Goal: Task Accomplishment & Management: Use online tool/utility

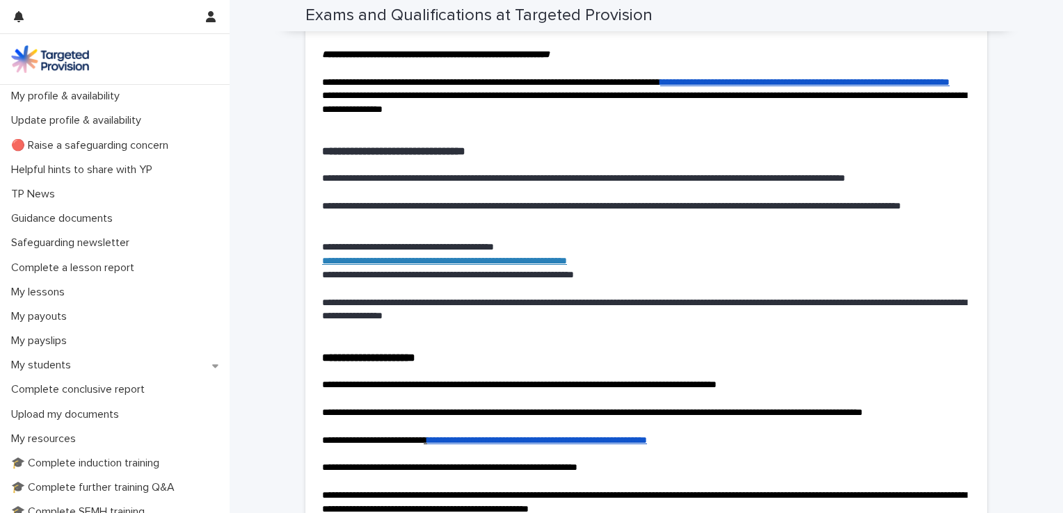
scroll to position [2334, 0]
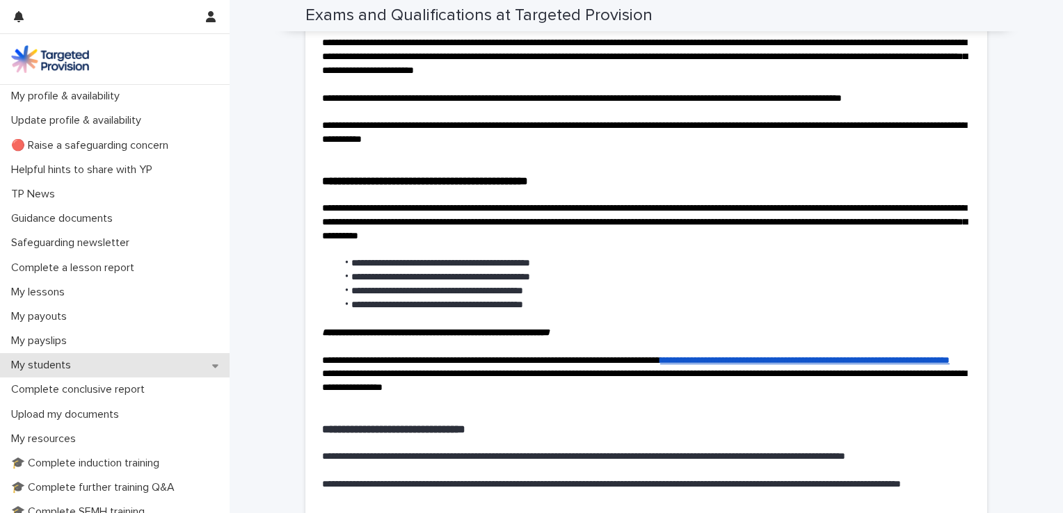
click at [64, 367] on p "My students" at bounding box center [44, 365] width 77 height 13
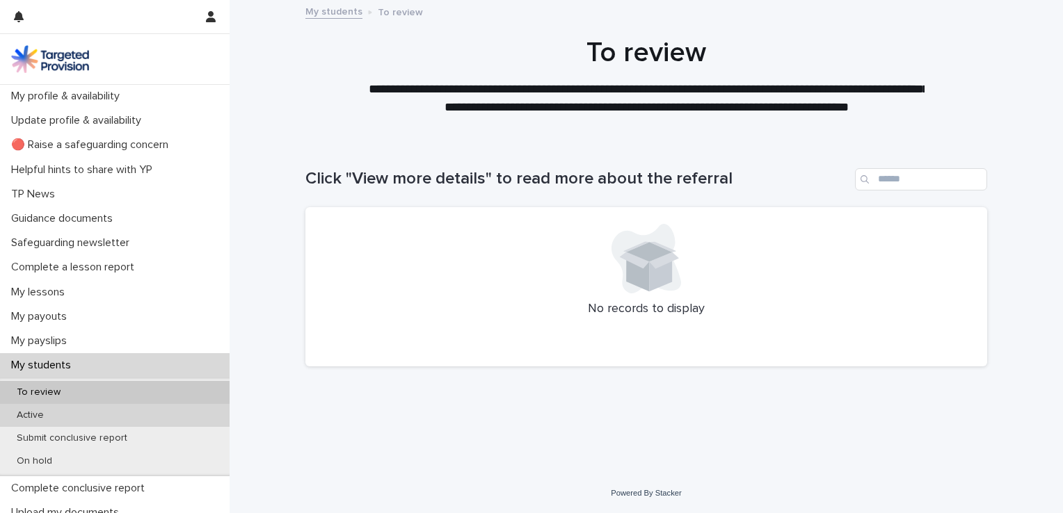
click at [142, 411] on div "Active" at bounding box center [115, 415] width 230 height 23
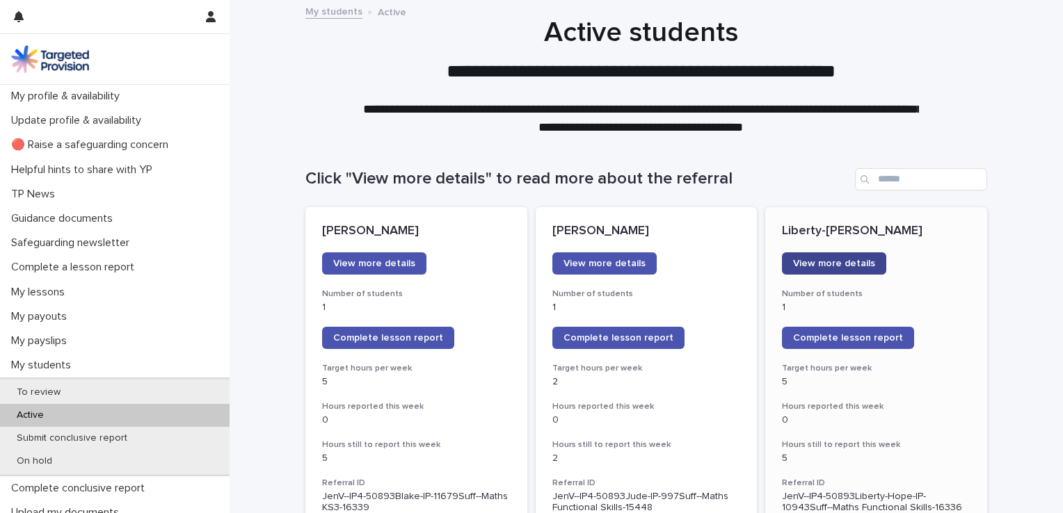
click at [810, 261] on span "View more details" at bounding box center [834, 264] width 82 height 10
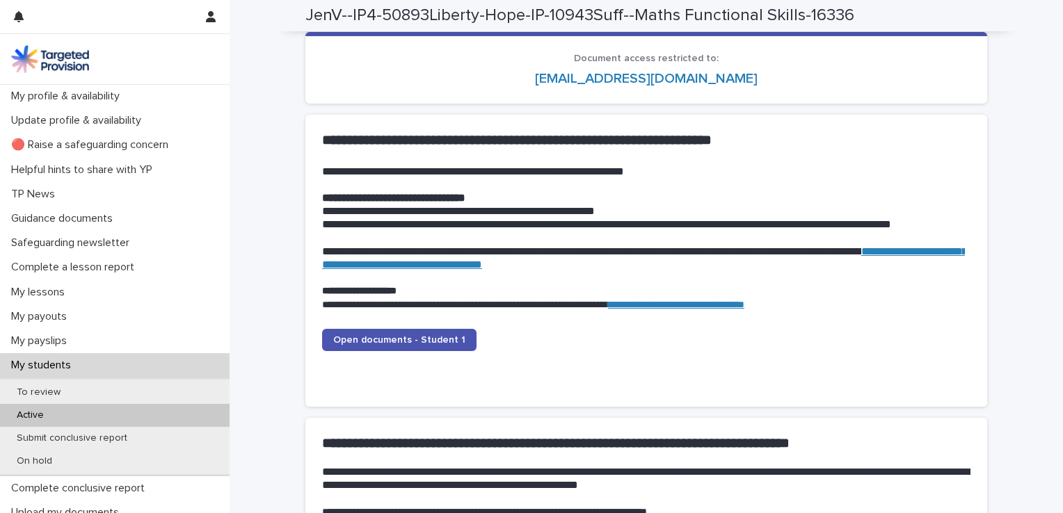
scroll to position [1321, 0]
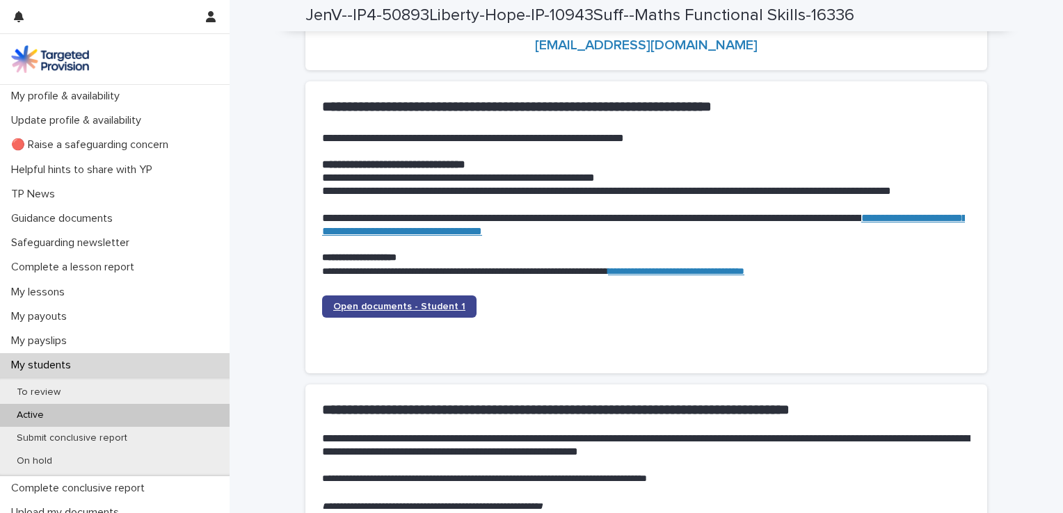
click at [420, 309] on span "Open documents - Student 1" at bounding box center [399, 307] width 132 height 10
click at [93, 410] on div "Active" at bounding box center [115, 415] width 230 height 23
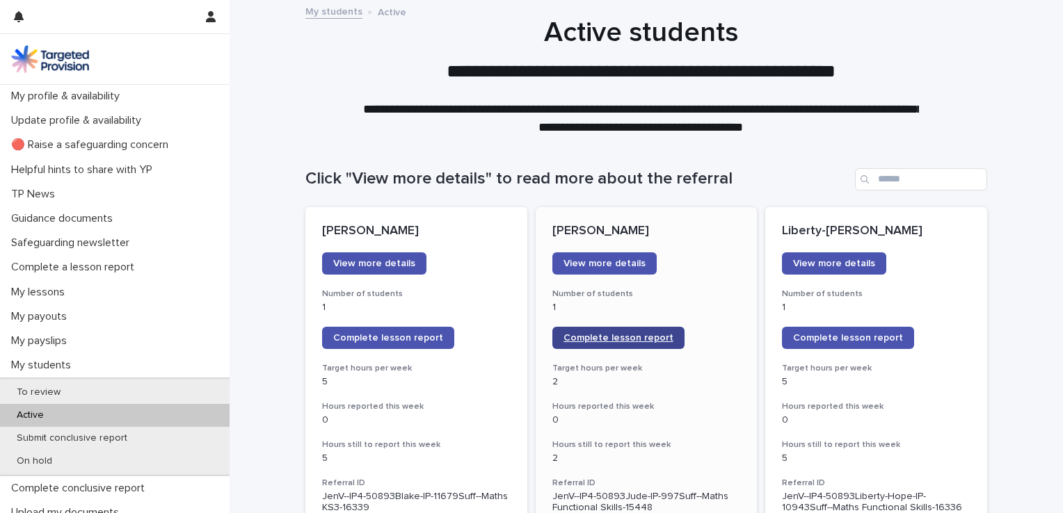
click at [579, 339] on span "Complete lesson report" at bounding box center [618, 338] width 110 height 10
